Goal: Transaction & Acquisition: Purchase product/service

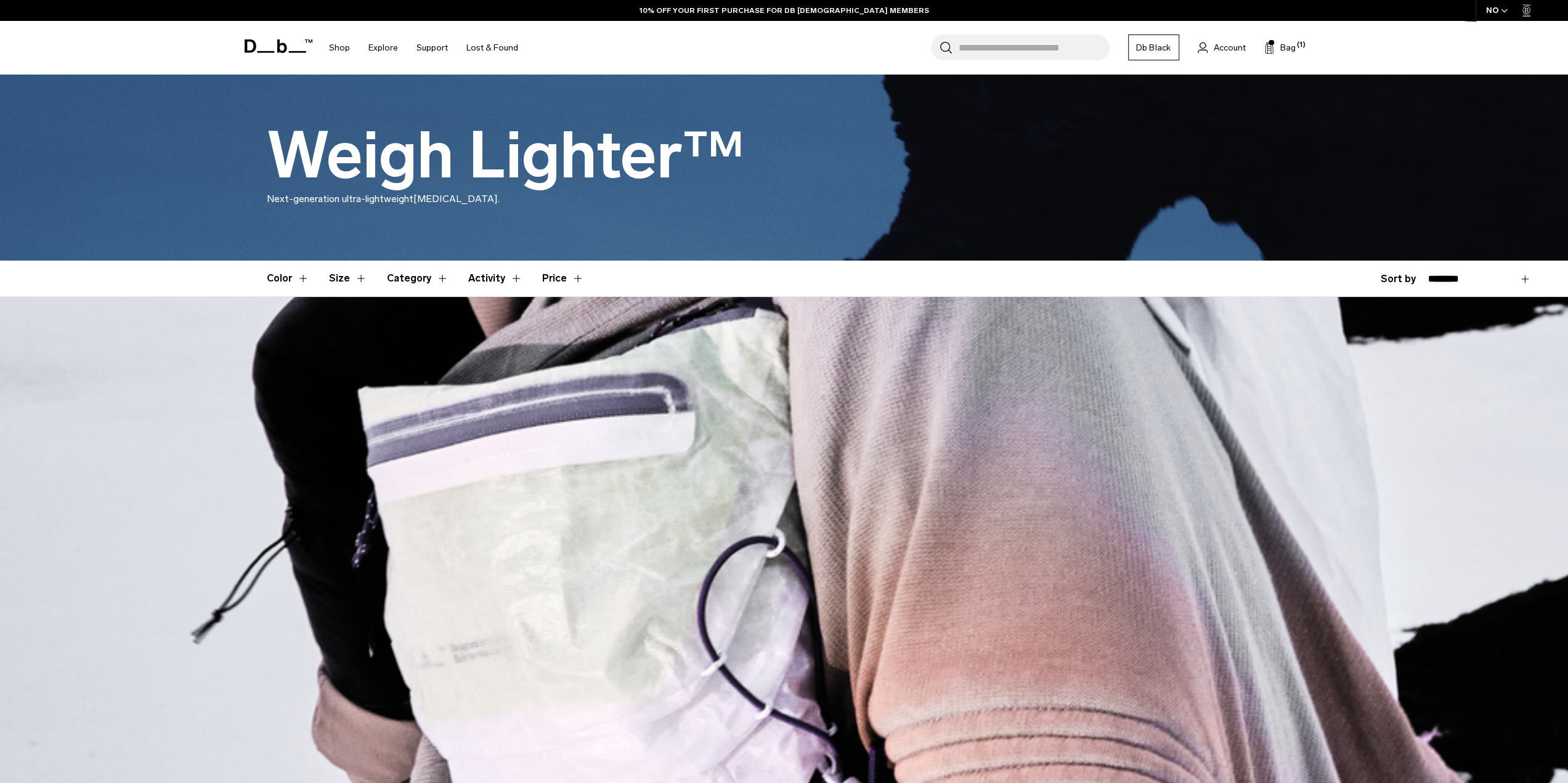
scroll to position [124, 0]
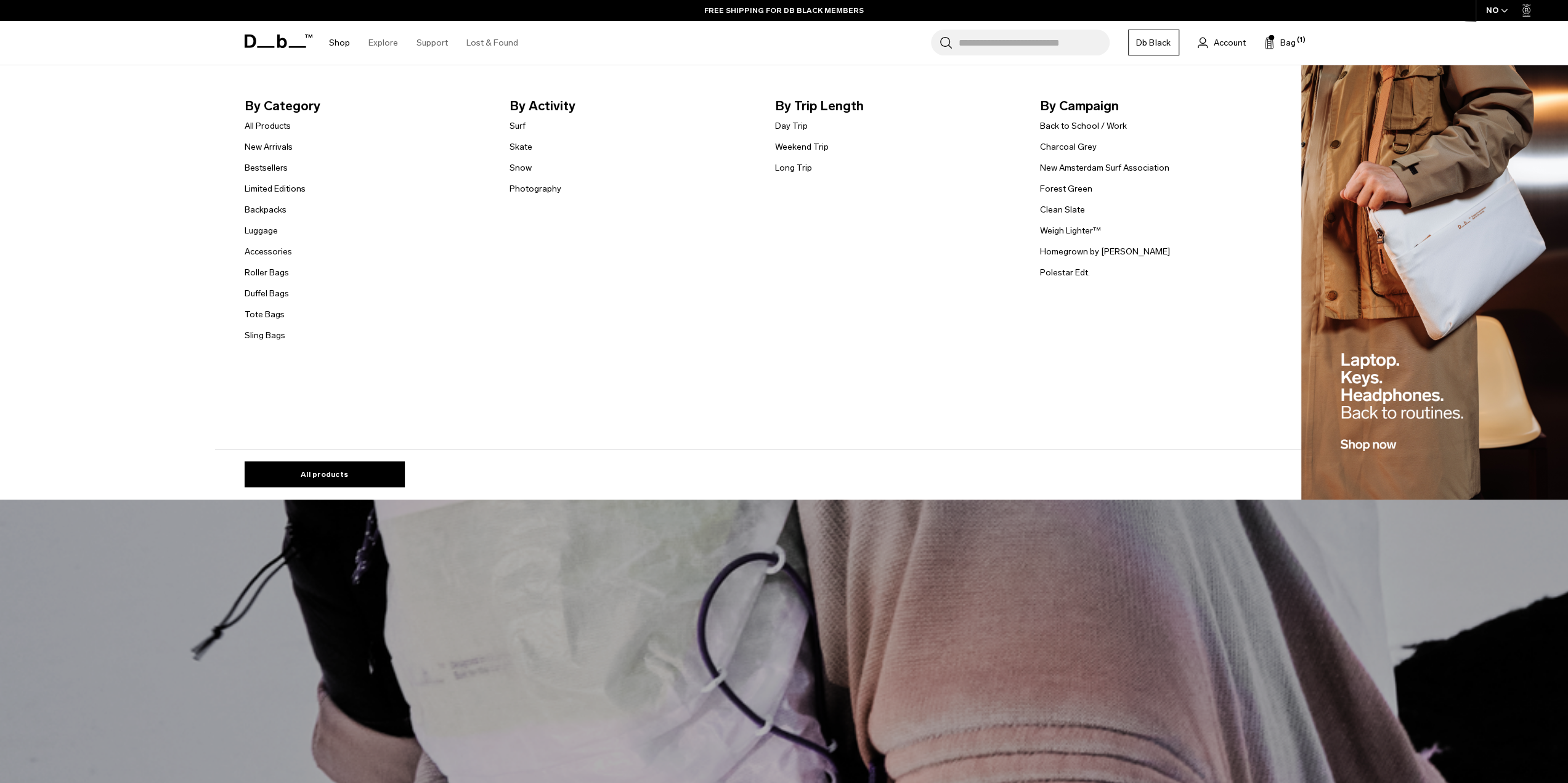
click at [344, 40] on link "Shop" at bounding box center [339, 43] width 21 height 44
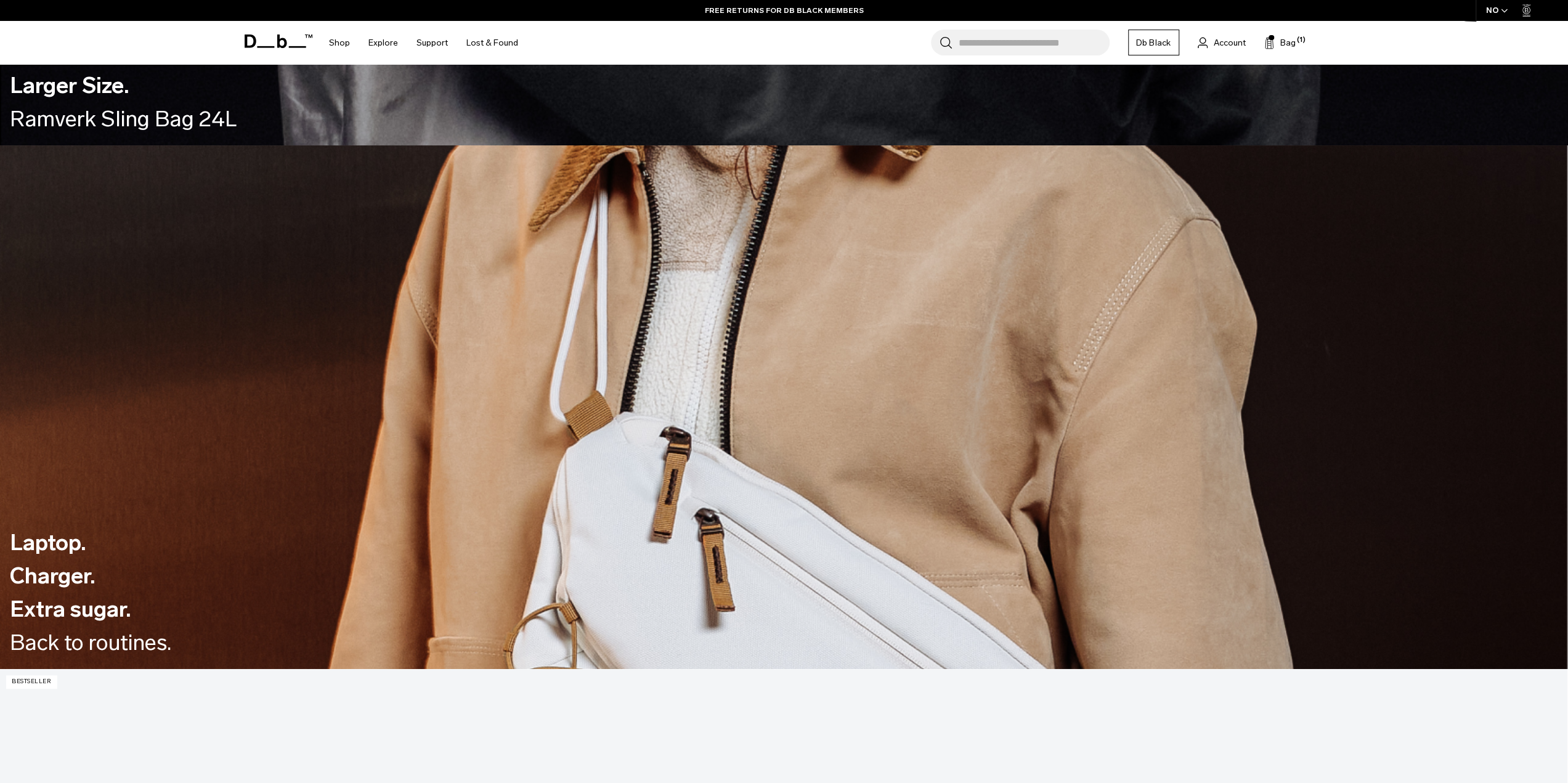
scroll to position [862, 0]
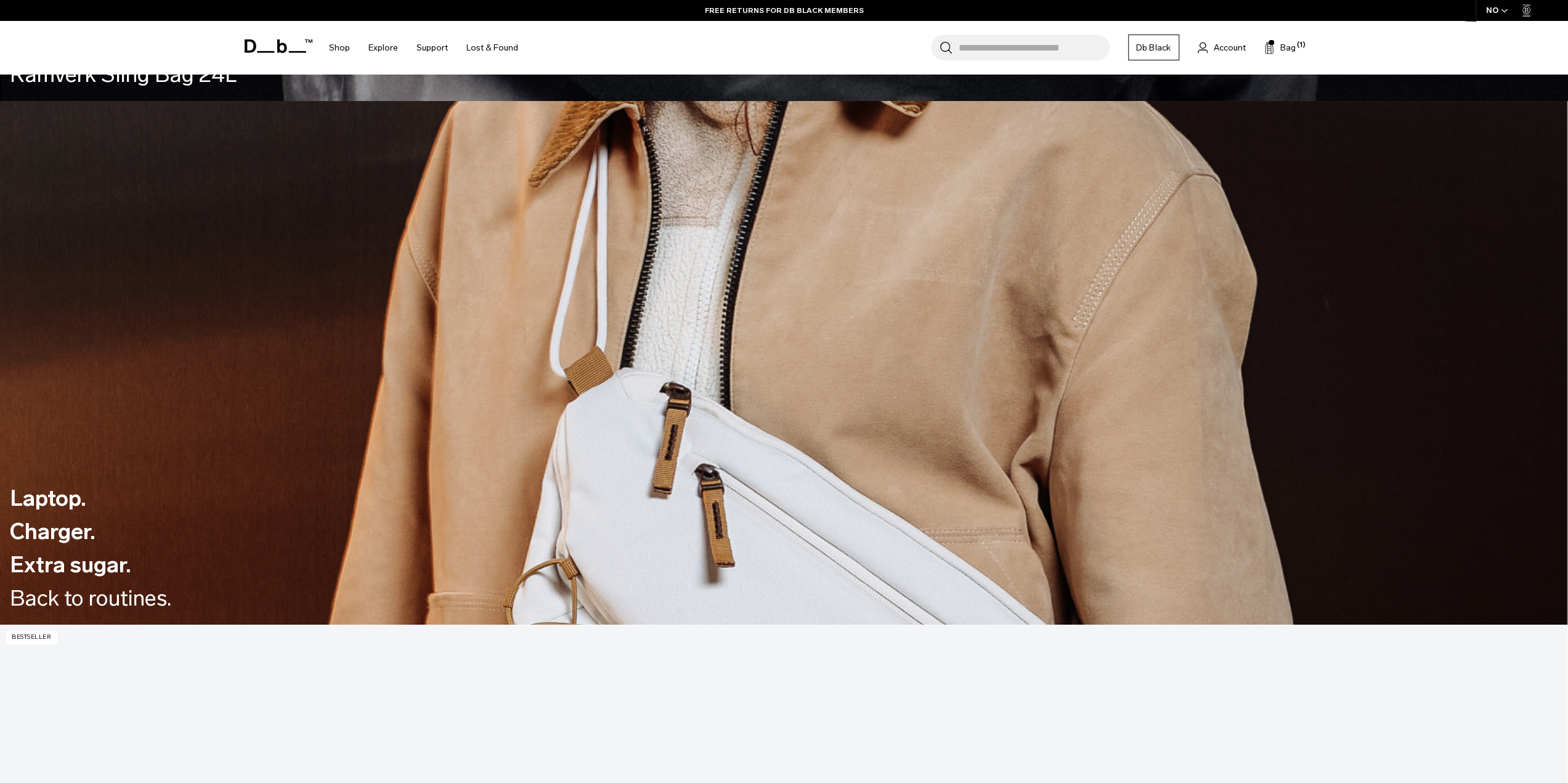
click at [1296, 48] on div "Search for Bags, Luggage... Search Close Trending Products All Products Hugger …" at bounding box center [928, 48] width 802 height 53
click at [1288, 52] on span "Bag" at bounding box center [1287, 48] width 15 height 13
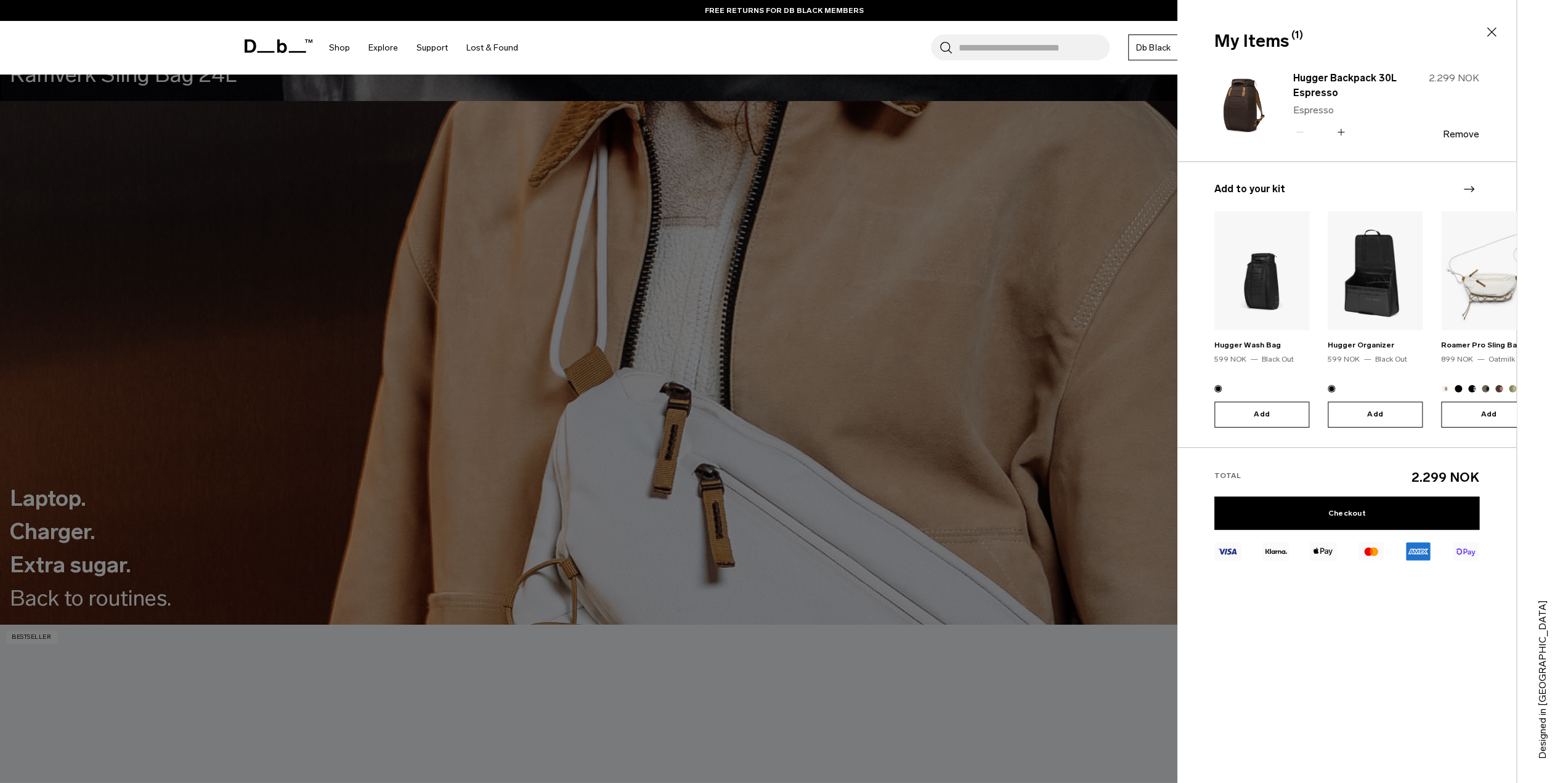
click at [1231, 102] on img at bounding box center [1244, 105] width 59 height 73
click at [1162, 178] on div at bounding box center [784, 392] width 1568 height 783
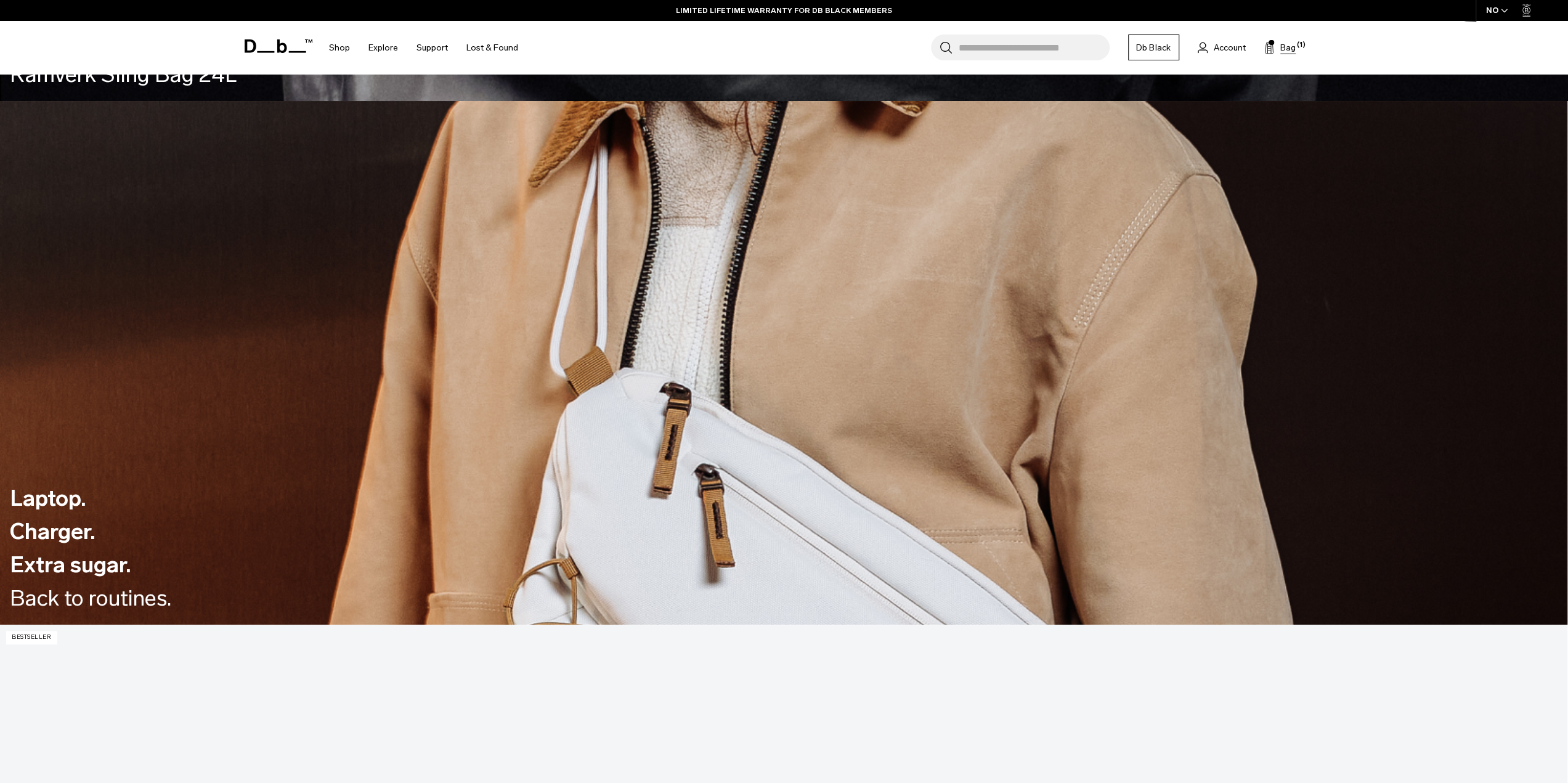
click at [1270, 46] on icon at bounding box center [1269, 48] width 10 height 12
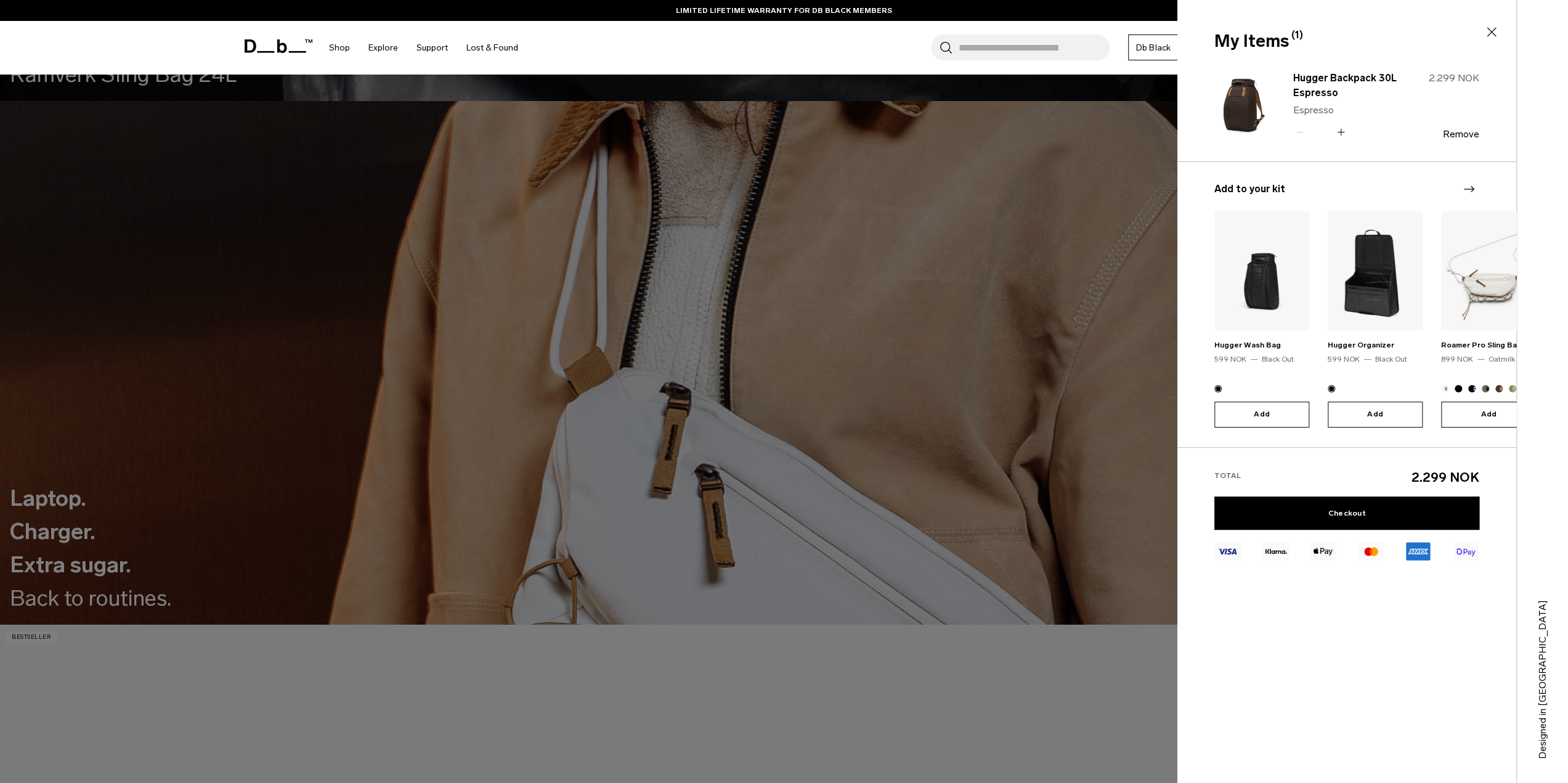
click at [1386, 293] on img "2 / 20" at bounding box center [1374, 271] width 95 height 119
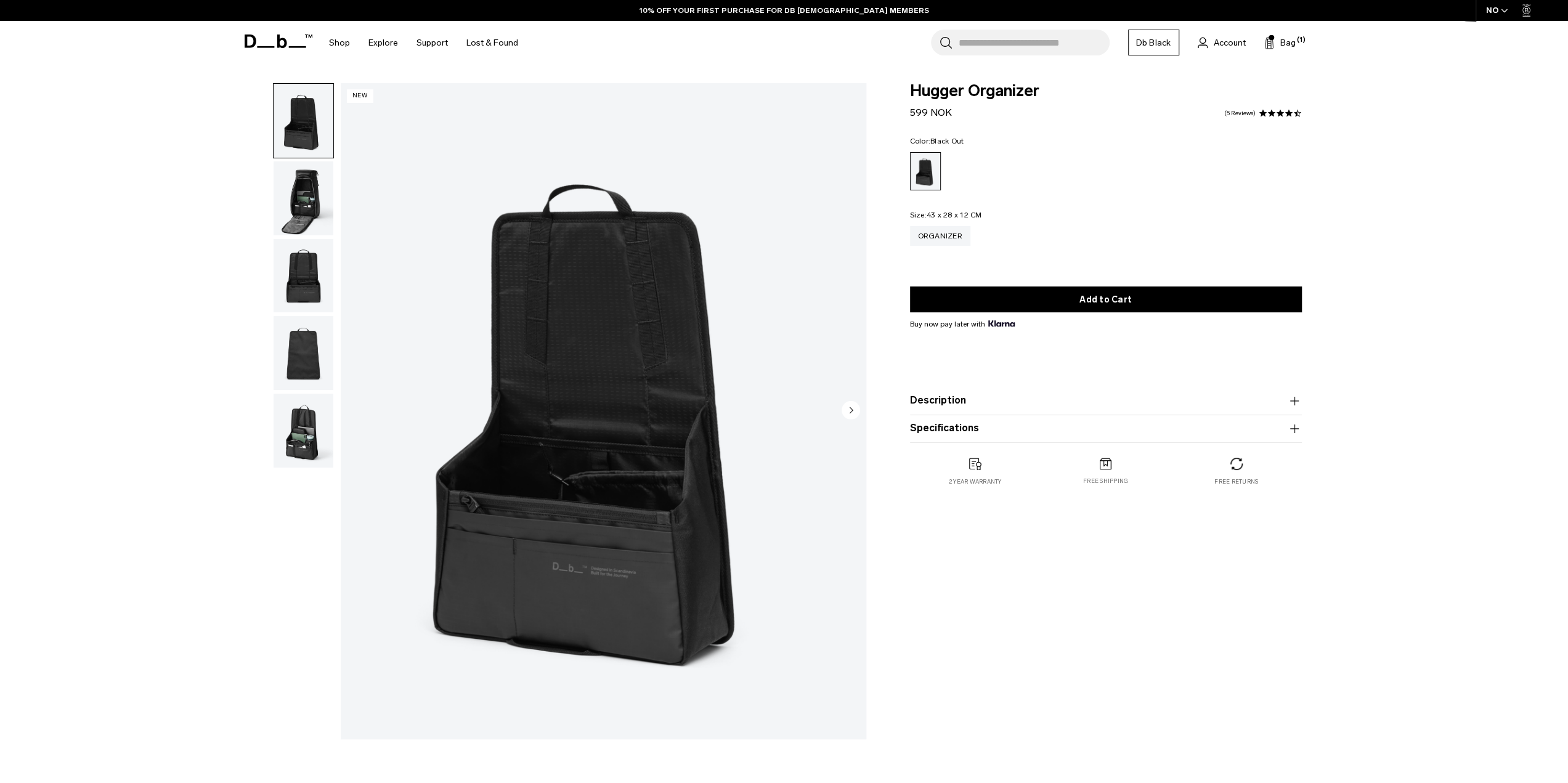
click at [292, 441] on img "button" at bounding box center [303, 431] width 60 height 74
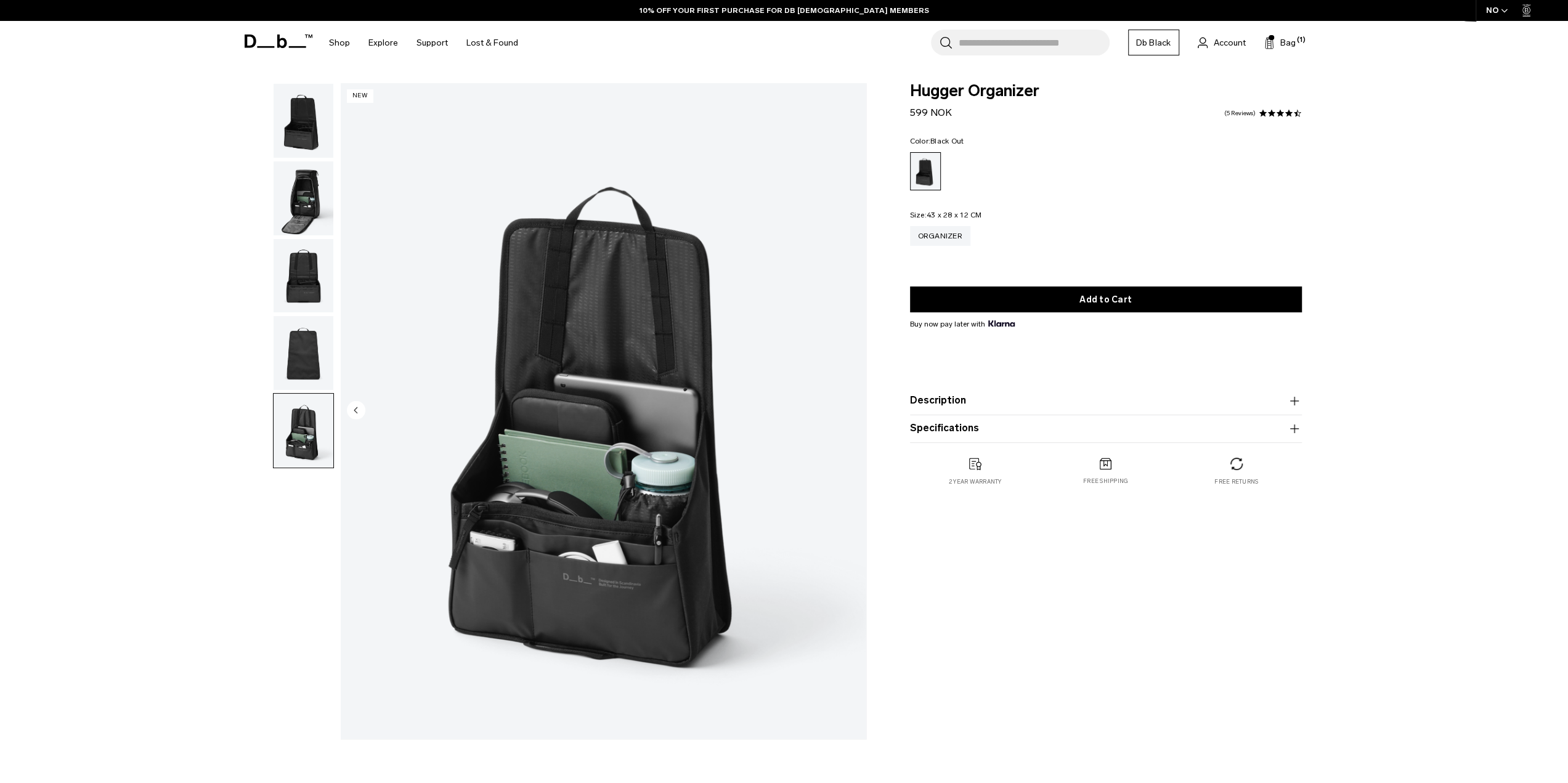
click at [319, 282] on img "button" at bounding box center [303, 276] width 60 height 74
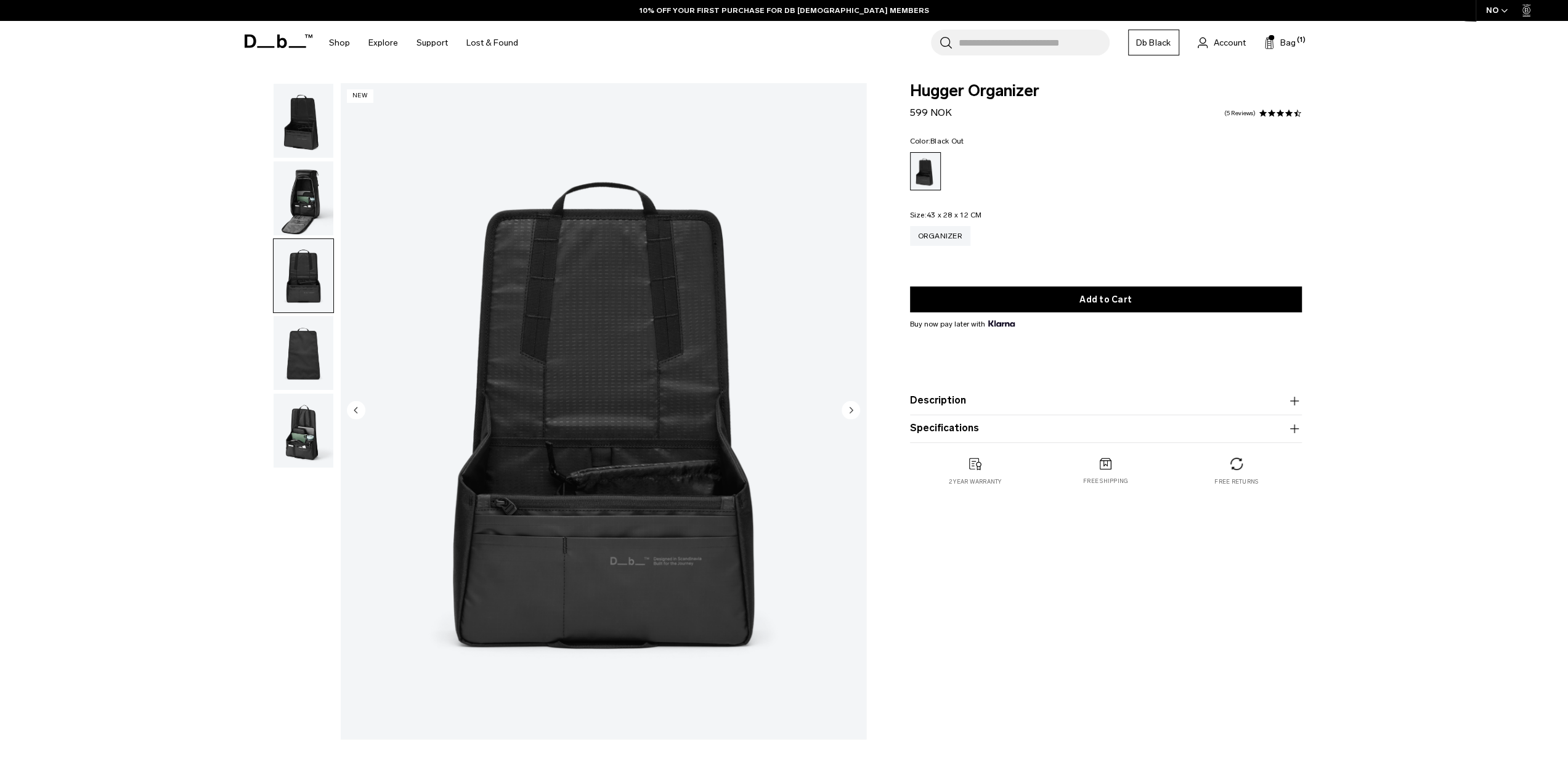
click at [309, 353] on img "button" at bounding box center [303, 353] width 60 height 74
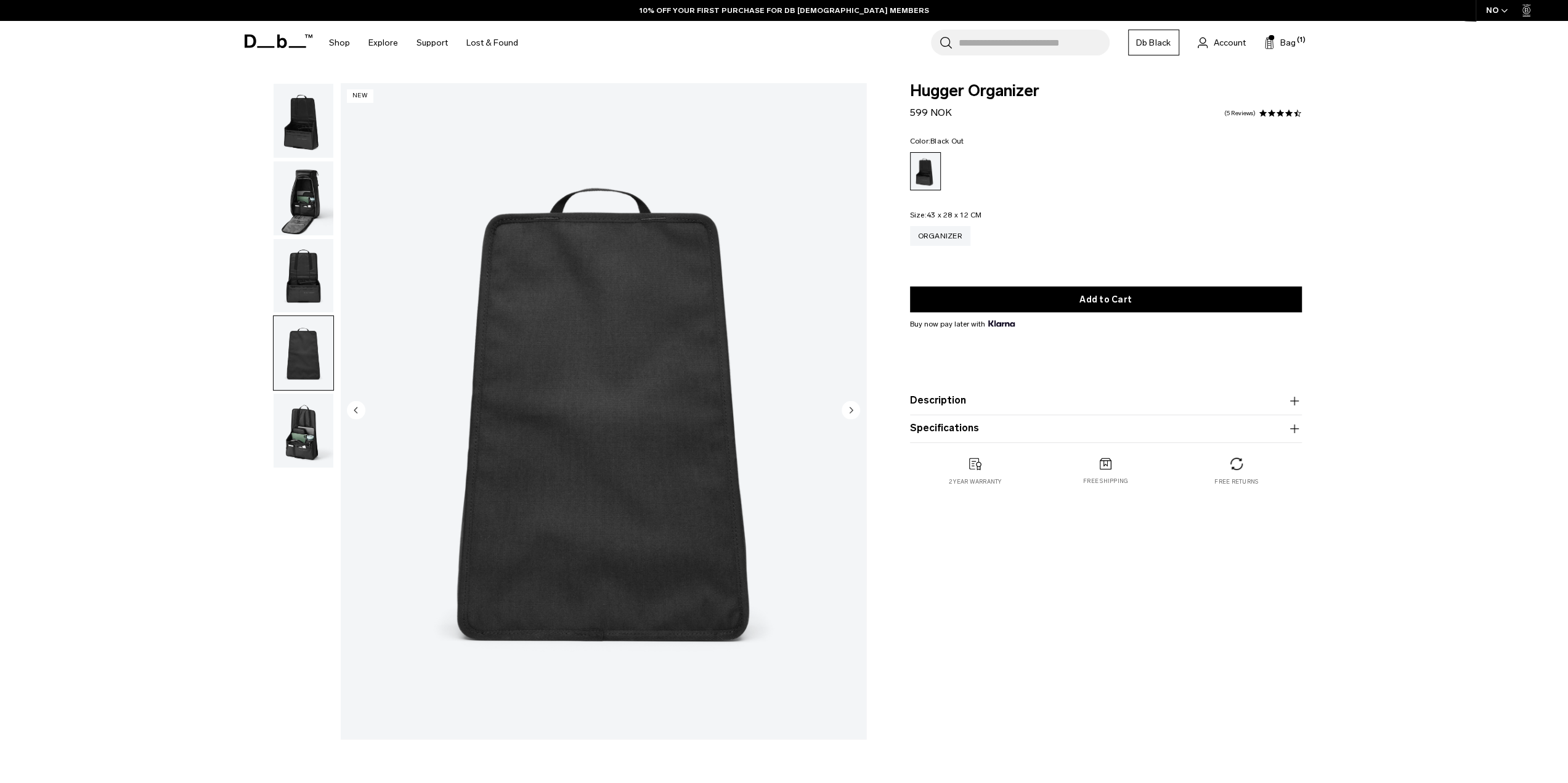
click at [309, 202] on img "button" at bounding box center [303, 198] width 60 height 74
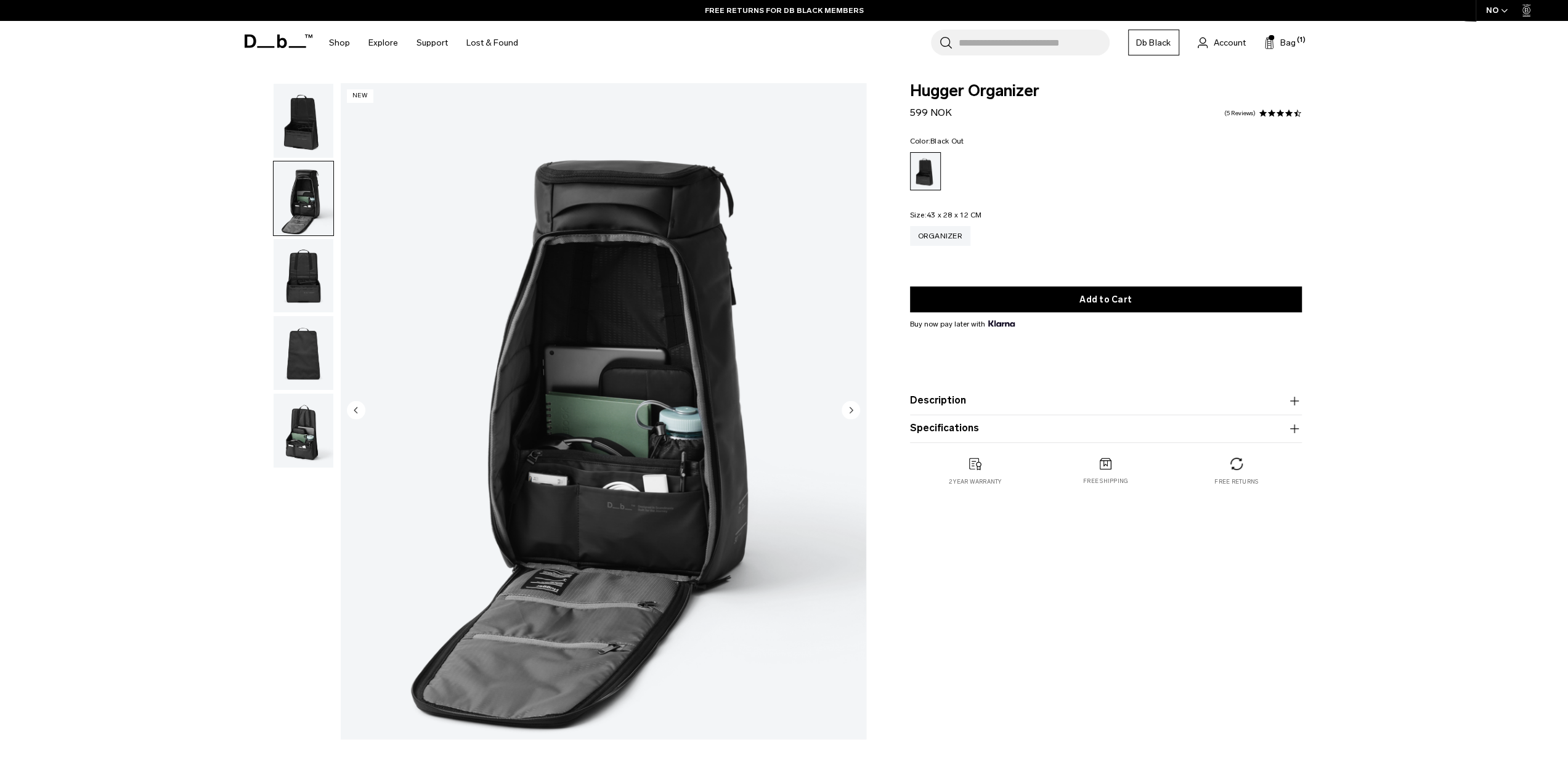
click at [306, 412] on img "button" at bounding box center [303, 431] width 60 height 74
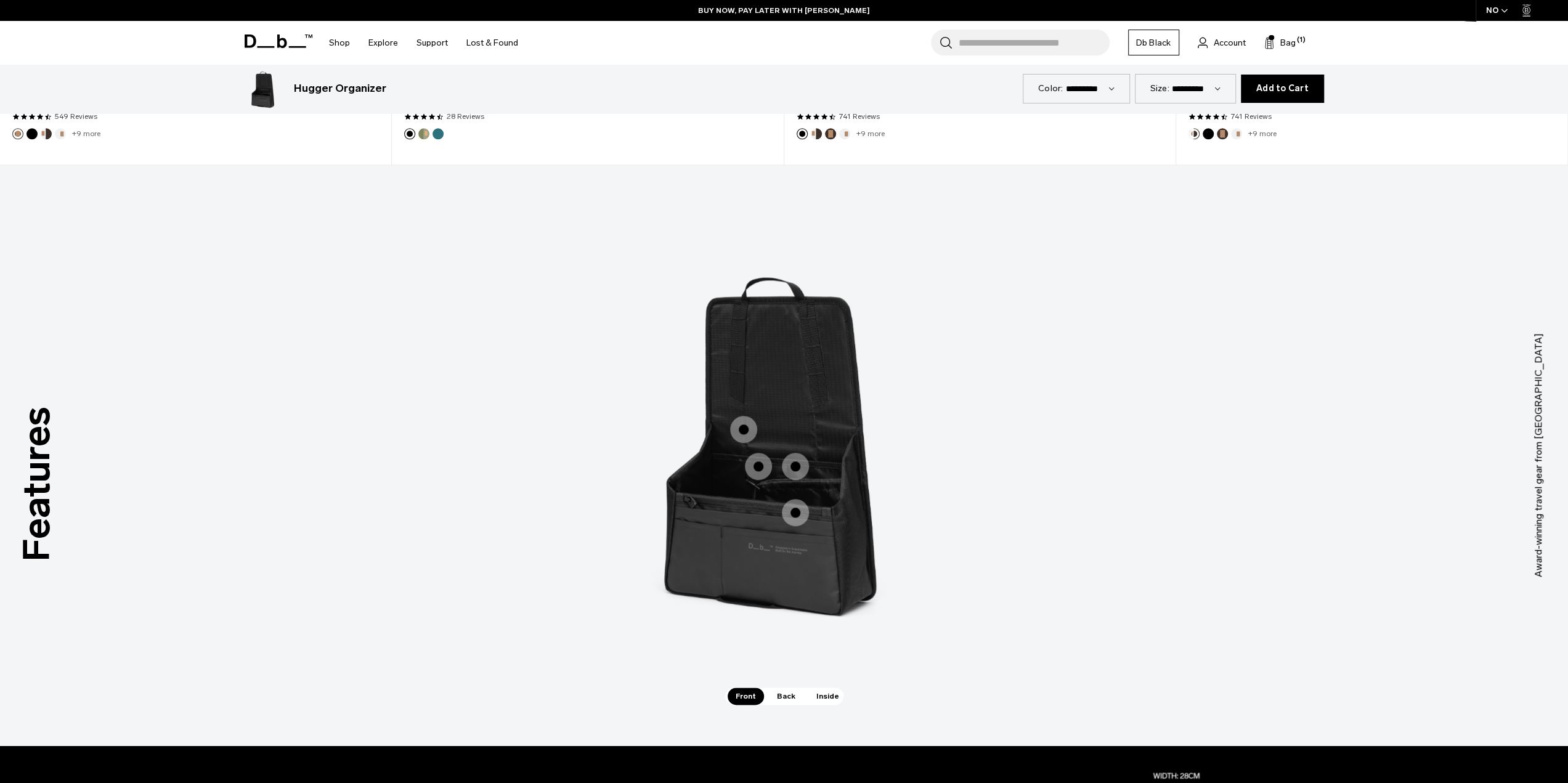
scroll to position [1294, 0]
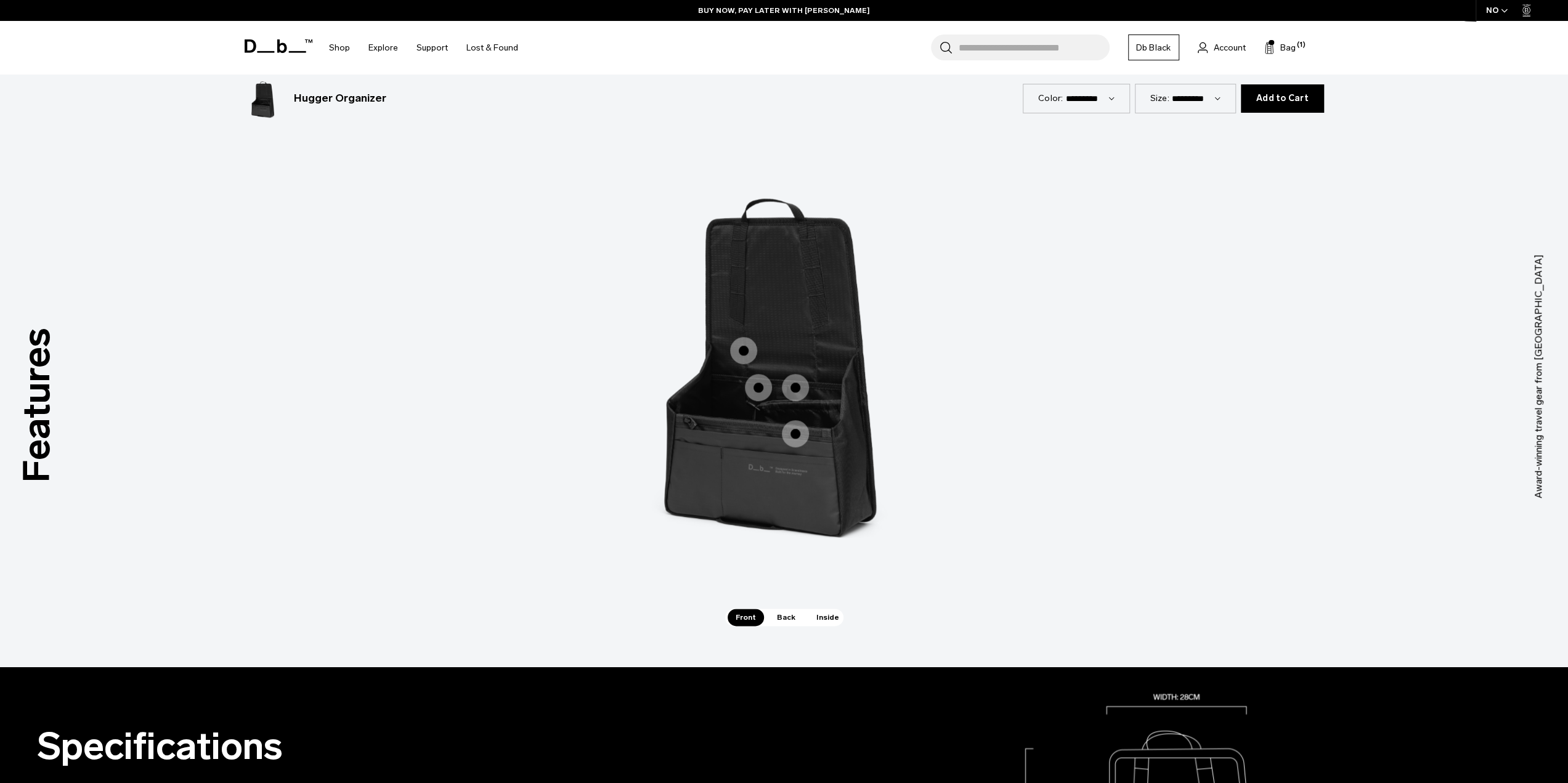
click at [801, 385] on span "1 / 3" at bounding box center [795, 388] width 27 height 27
click at [796, 428] on span "1 / 3" at bounding box center [795, 434] width 27 height 27
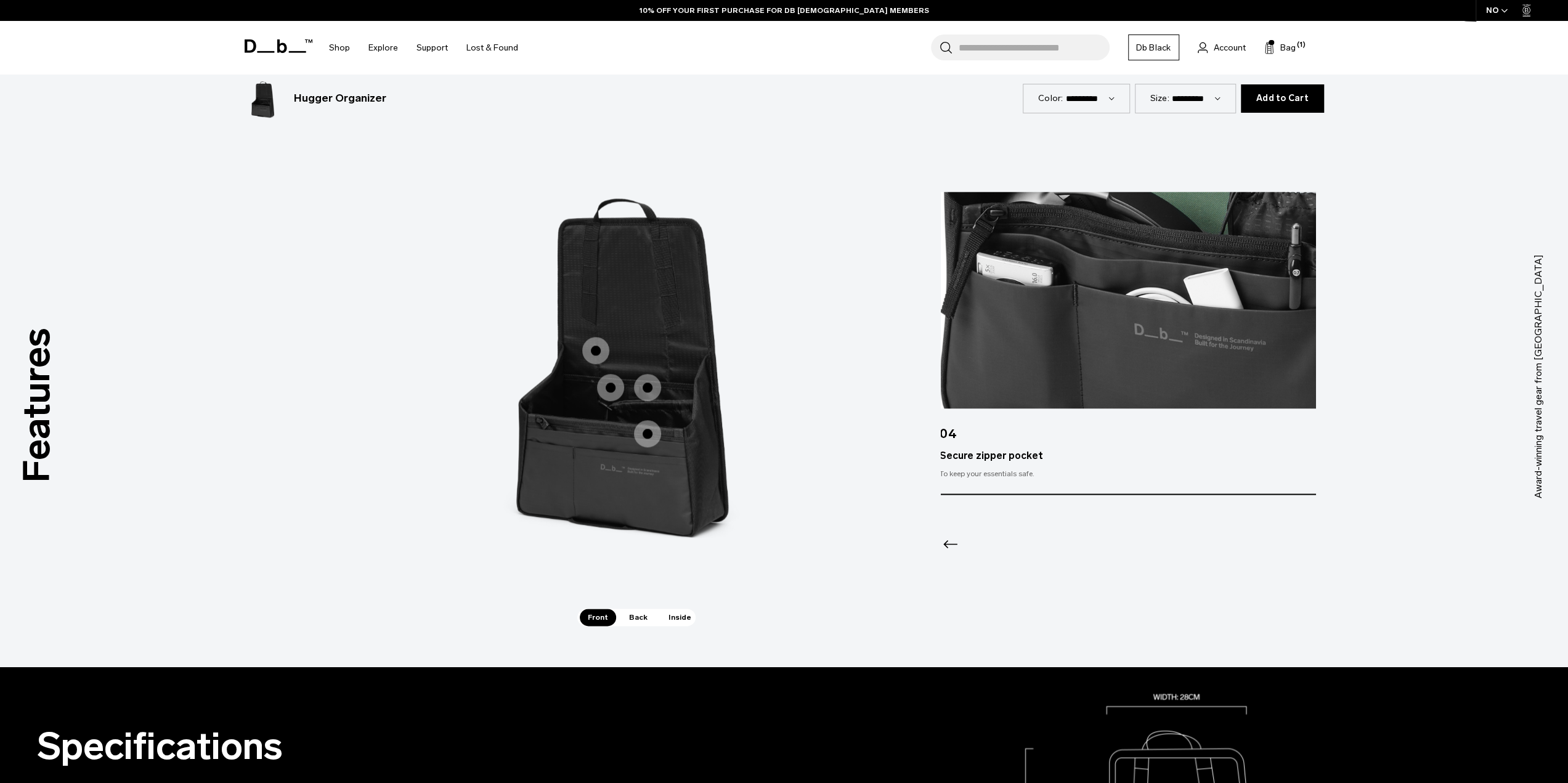
click at [1075, 334] on img "4 / 4" at bounding box center [1127, 300] width 376 height 217
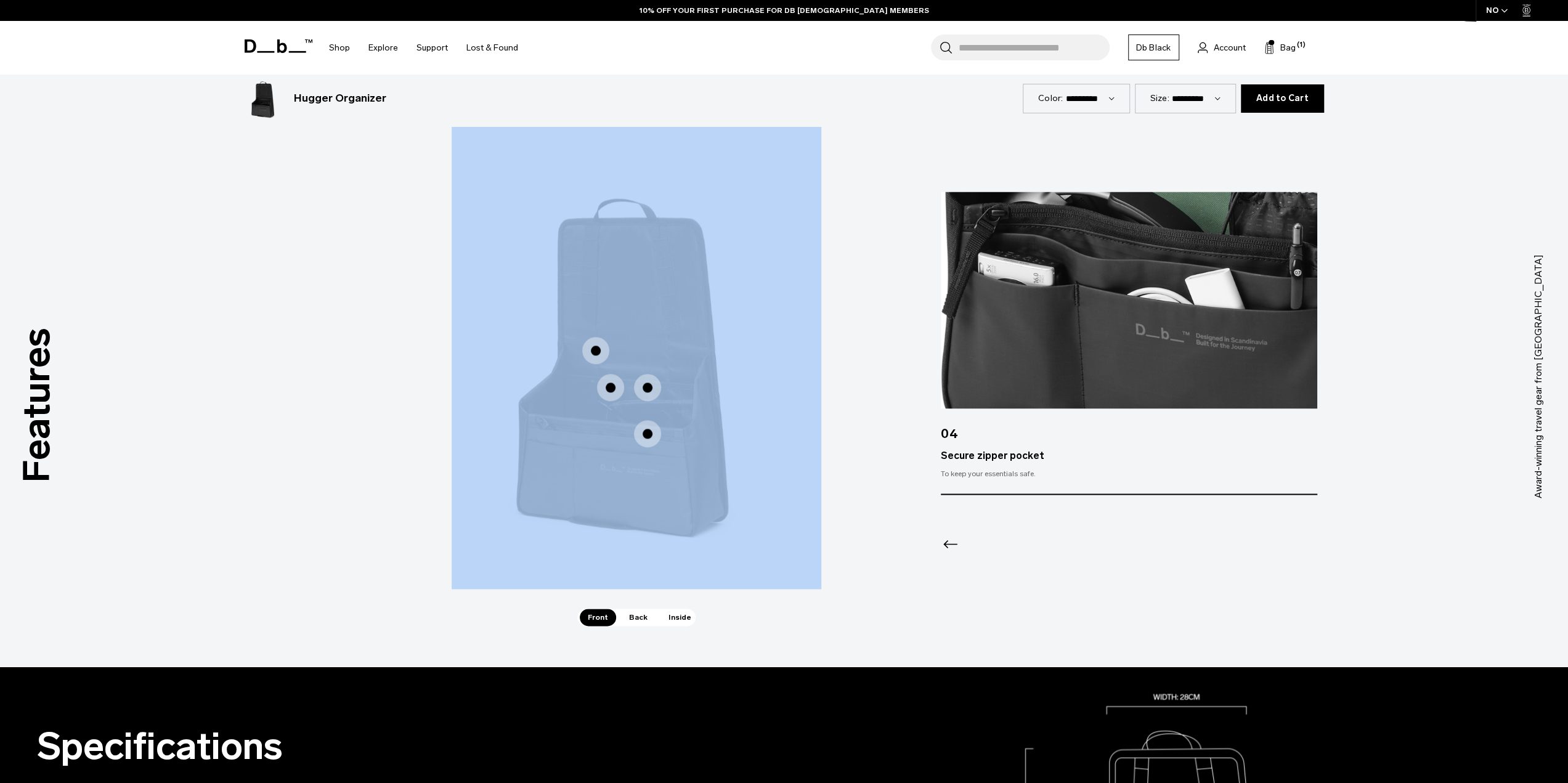
click at [764, 386] on div "Designated iPad sleeve Designated iPad sleeve Cinch-top bottle holder Cinch-top…" at bounding box center [636, 358] width 370 height 462
click at [801, 386] on img "1 / 3" at bounding box center [636, 358] width 370 height 462
click at [803, 392] on img "1 / 3" at bounding box center [636, 358] width 370 height 462
